Goal: Task Accomplishment & Management: Manage account settings

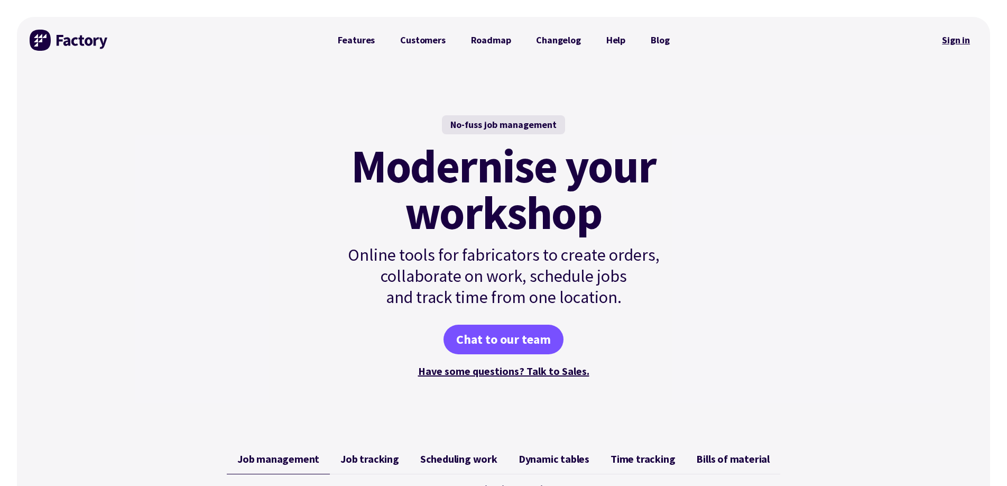
click at [948, 34] on link "Sign in" at bounding box center [955, 40] width 43 height 24
